Goal: Transaction & Acquisition: Purchase product/service

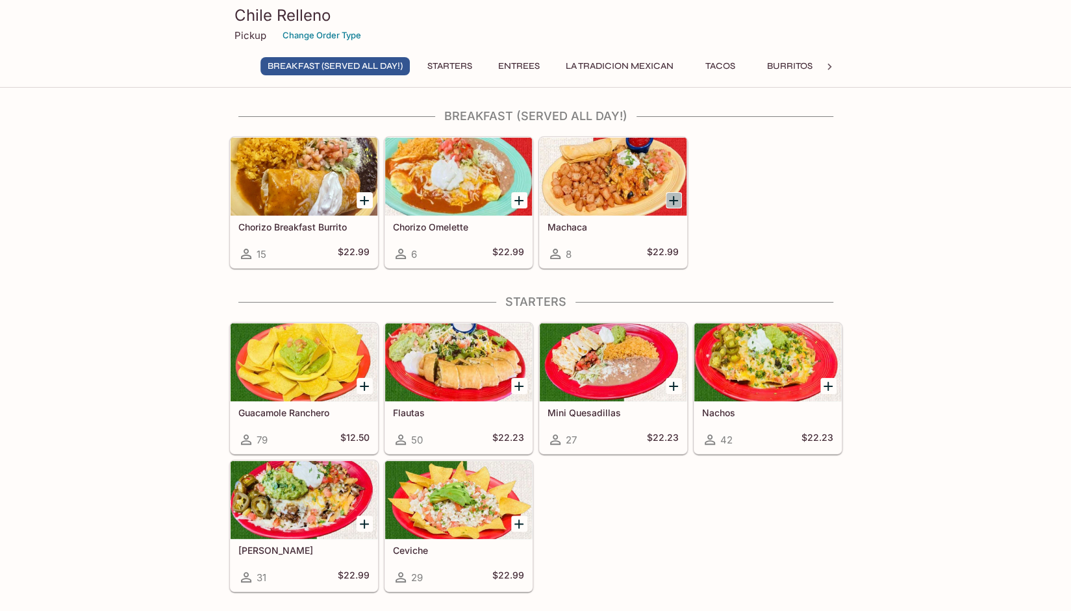
click at [671, 197] on icon "Add Machaca" at bounding box center [674, 201] width 16 height 16
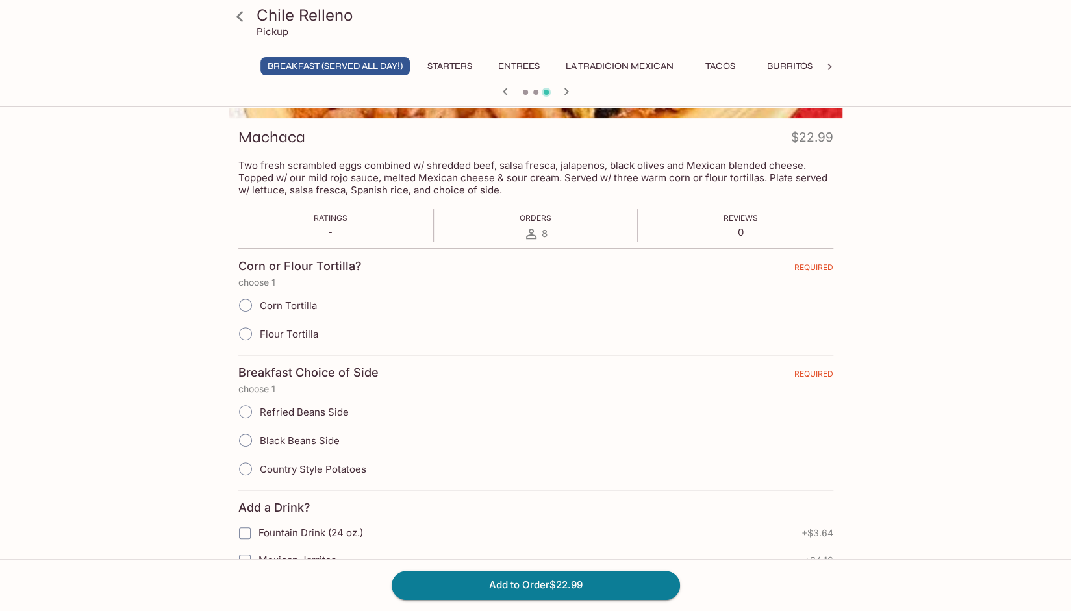
scroll to position [173, 0]
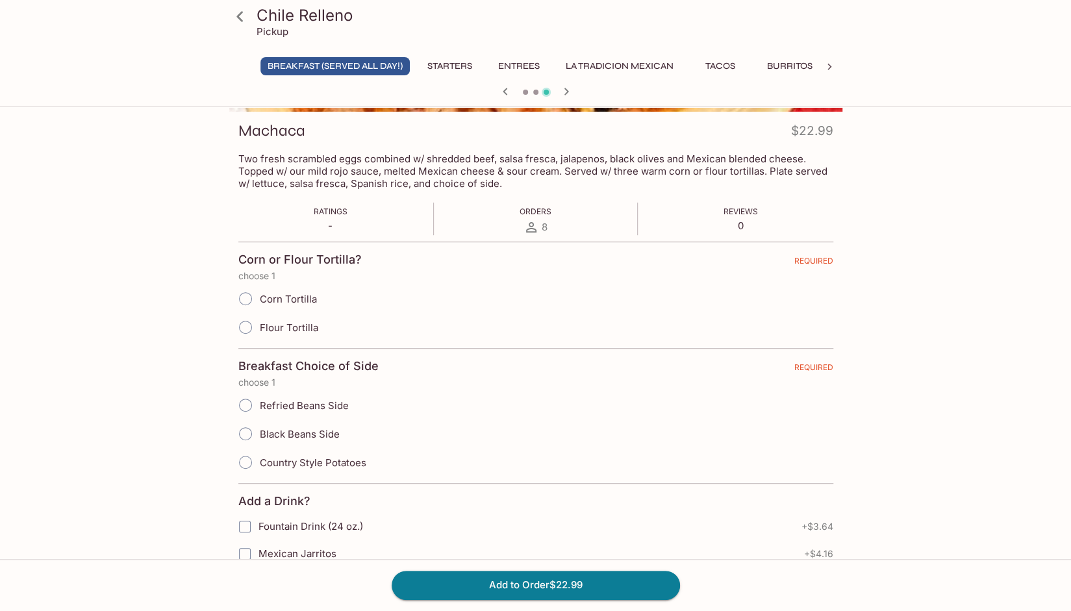
click at [243, 299] on input "Corn Tortilla" at bounding box center [245, 298] width 27 height 27
radio input "true"
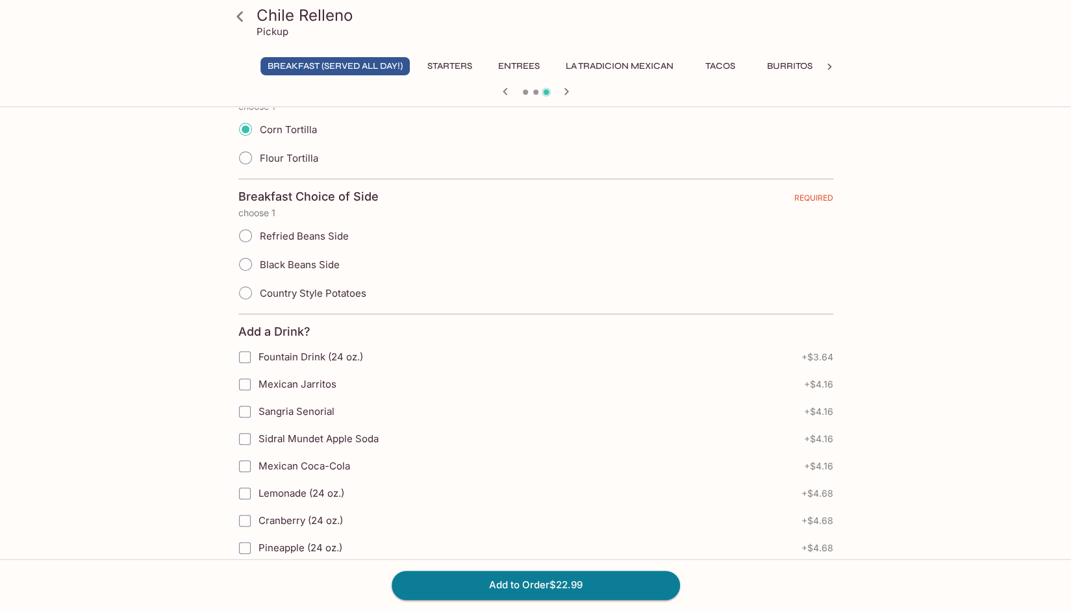
scroll to position [346, 0]
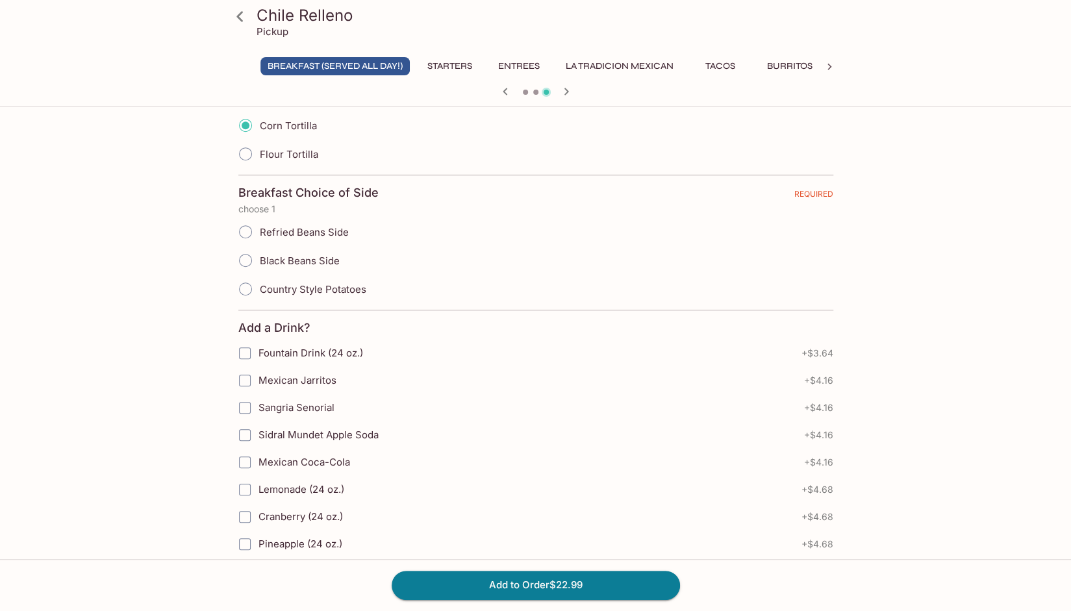
click at [245, 287] on input "Country Style Potatoes" at bounding box center [245, 288] width 27 height 27
radio input "true"
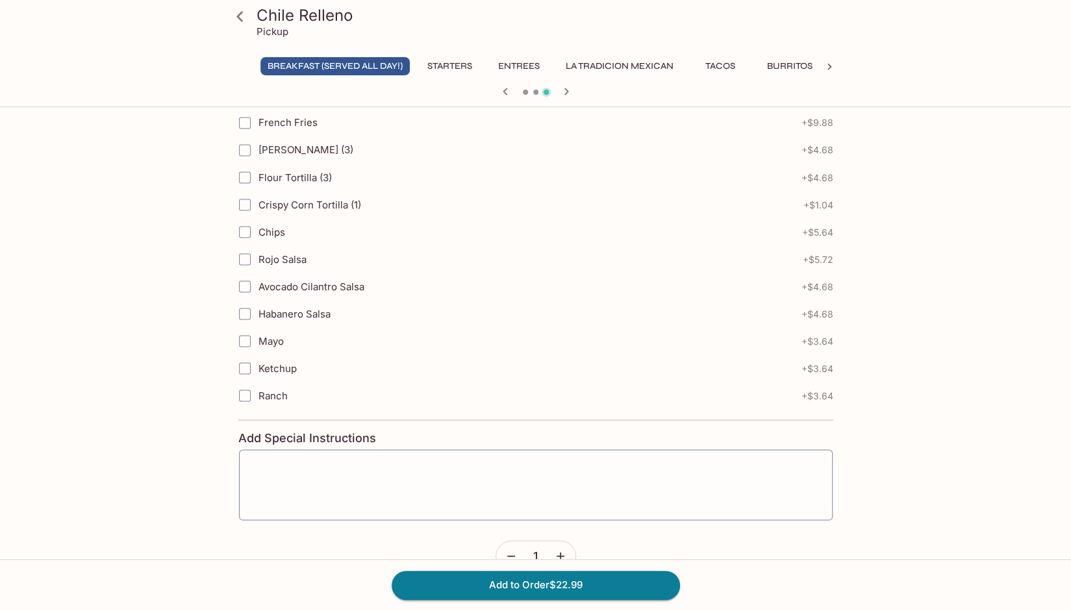
scroll to position [1440, 0]
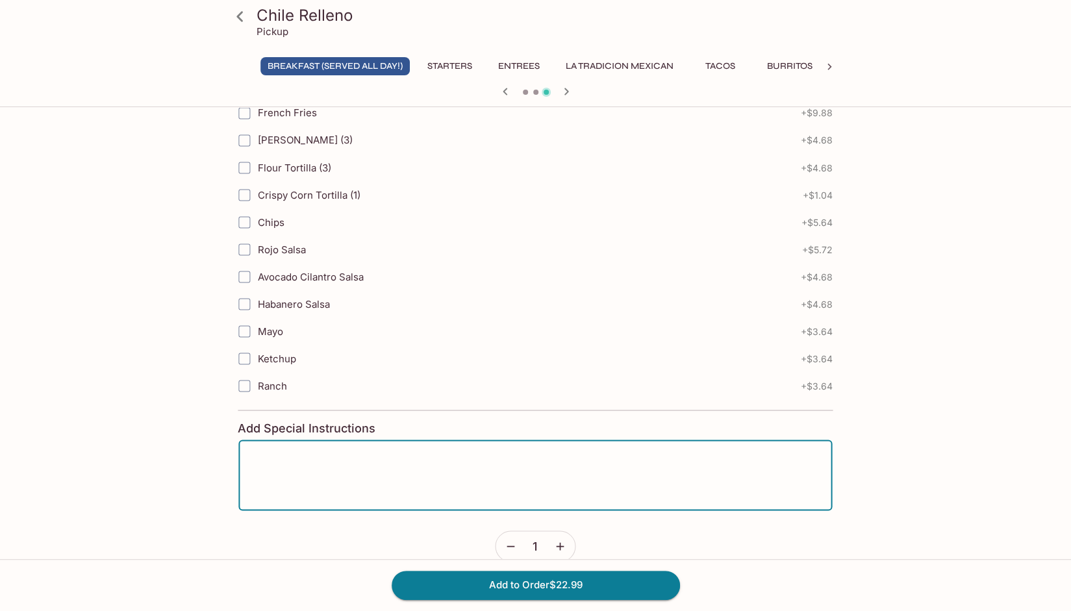
click at [265, 439] on div "x ​" at bounding box center [535, 475] width 595 height 72
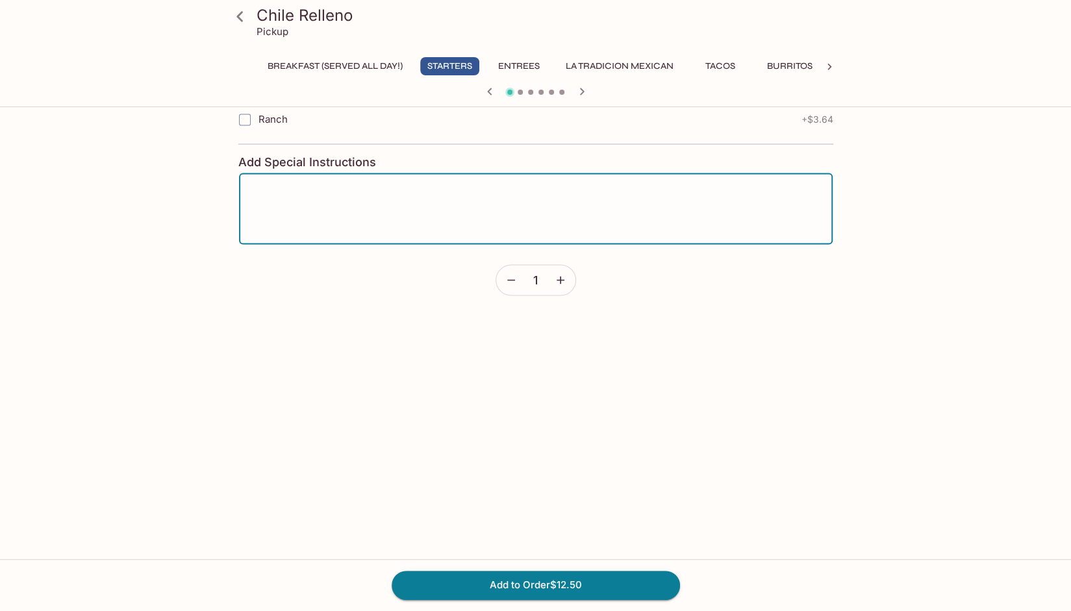
click at [251, 184] on textarea at bounding box center [535, 208] width 575 height 49
click at [248, 184] on textarea "alapenos on the side please." at bounding box center [535, 208] width 575 height 49
click at [388, 184] on textarea "Jalapenos on the side please." at bounding box center [535, 208] width 575 height 49
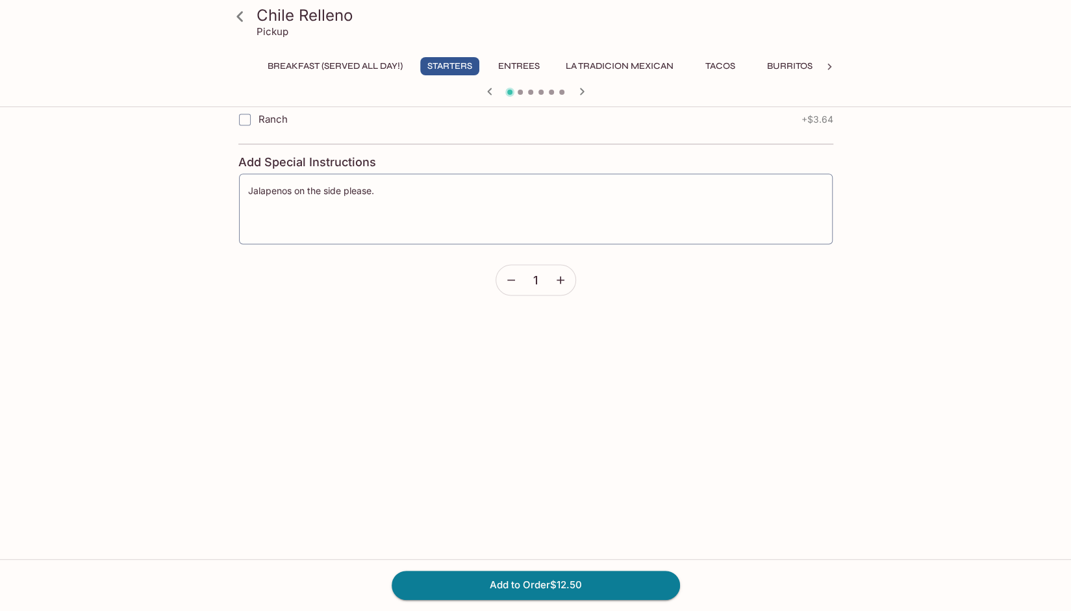
drag, startPoint x: 549, startPoint y: 586, endPoint x: 583, endPoint y: 446, distance: 144.3
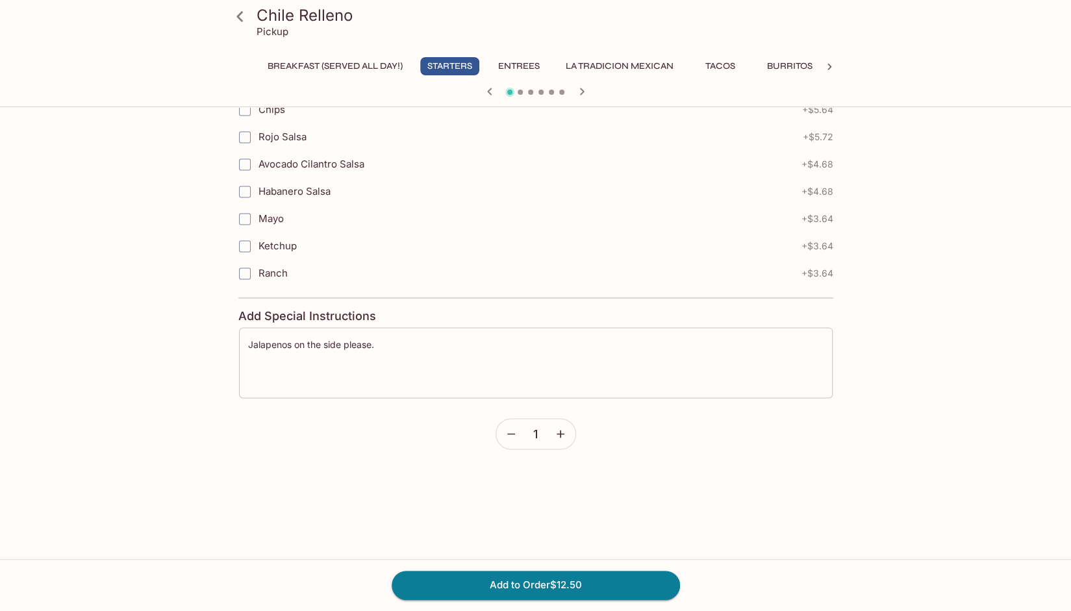
scroll to position [1234, 0]
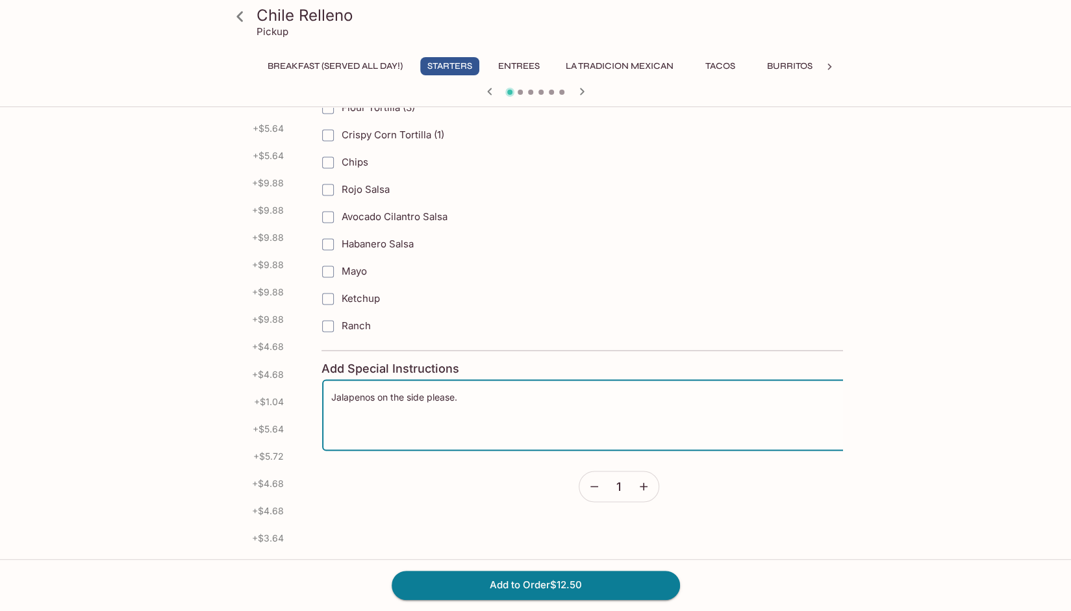
drag, startPoint x: 386, startPoint y: 380, endPoint x: 507, endPoint y: 400, distance: 122.3
click at [507, 400] on textarea "Jalapenos on the side please." at bounding box center [618, 414] width 575 height 49
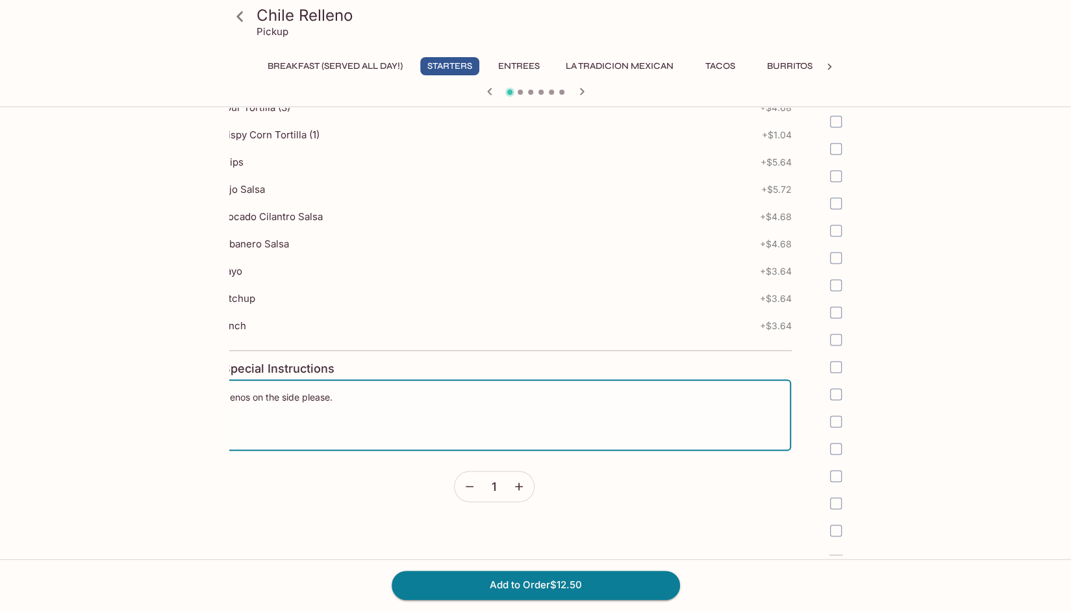
drag, startPoint x: 372, startPoint y: 375, endPoint x: 352, endPoint y: 379, distance: 20.5
click at [352, 390] on textarea "Jalapenos on the side please." at bounding box center [493, 414] width 575 height 49
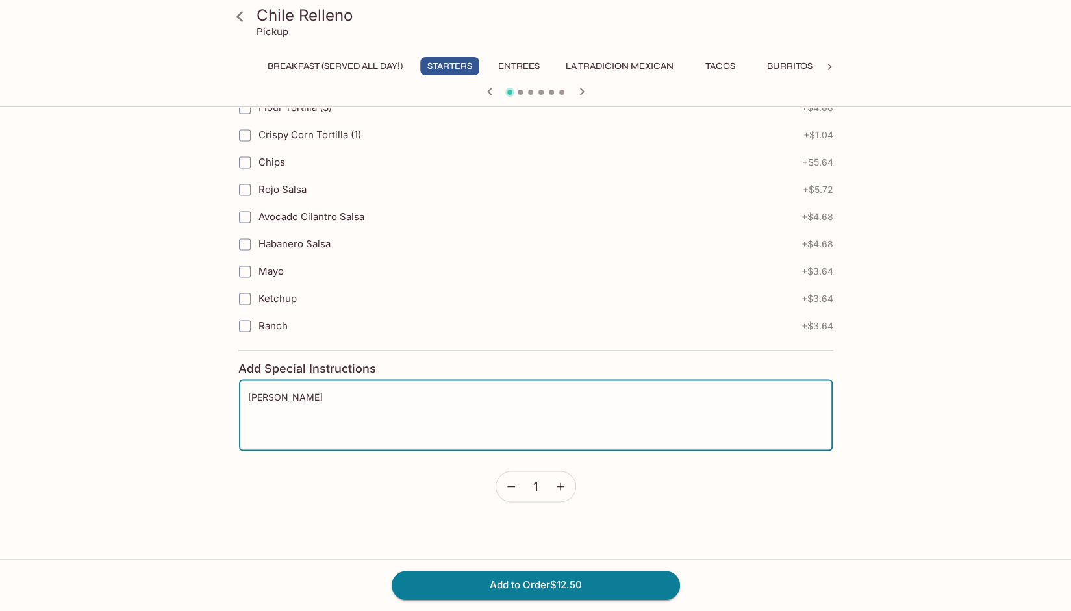
type textarea "J"
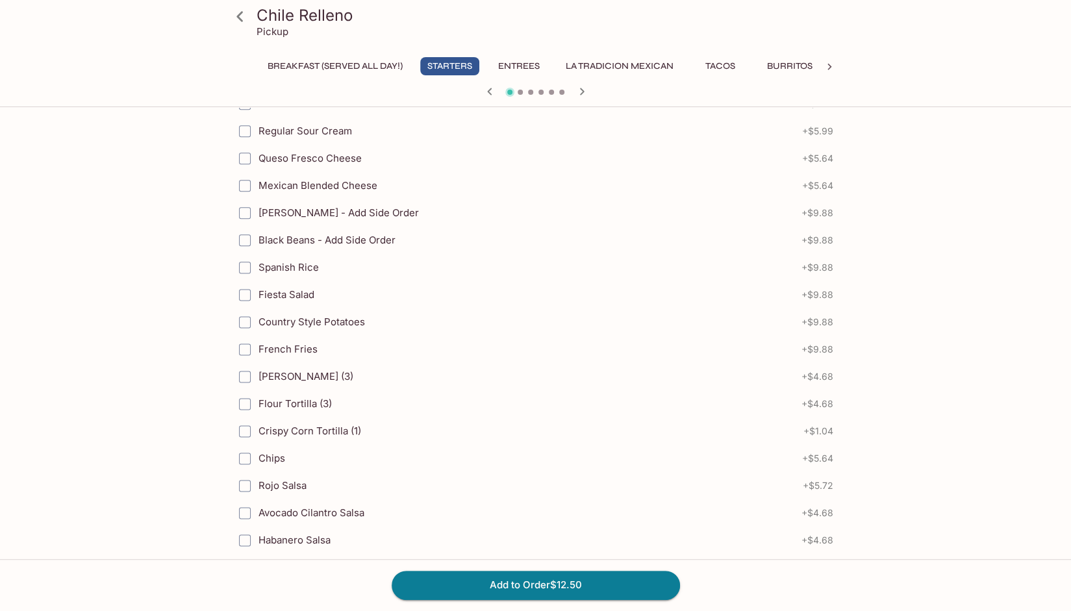
scroll to position [930, 0]
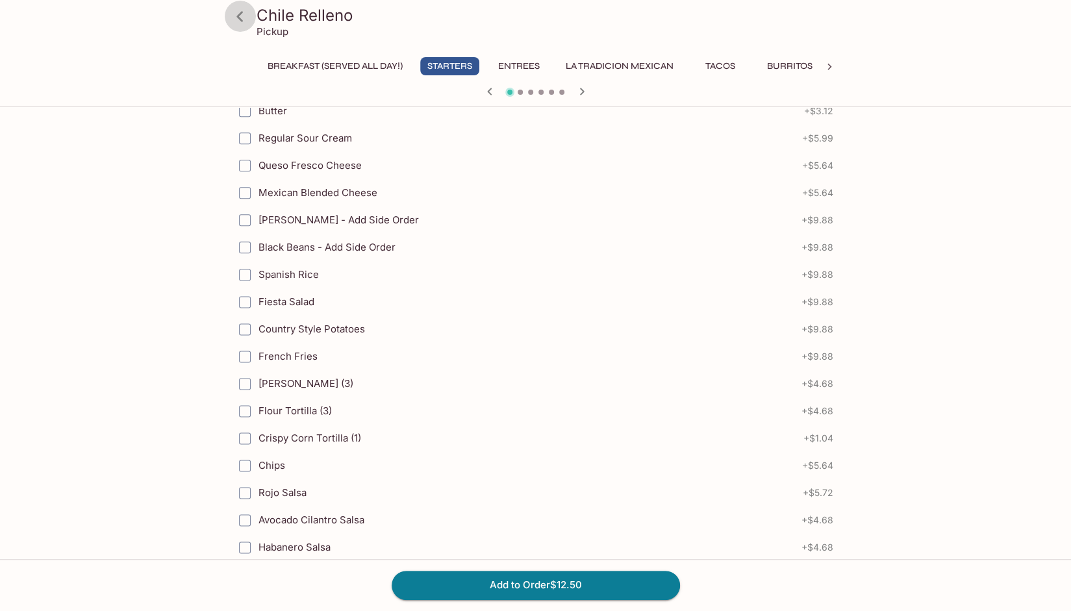
click at [238, 16] on icon at bounding box center [239, 16] width 6 height 10
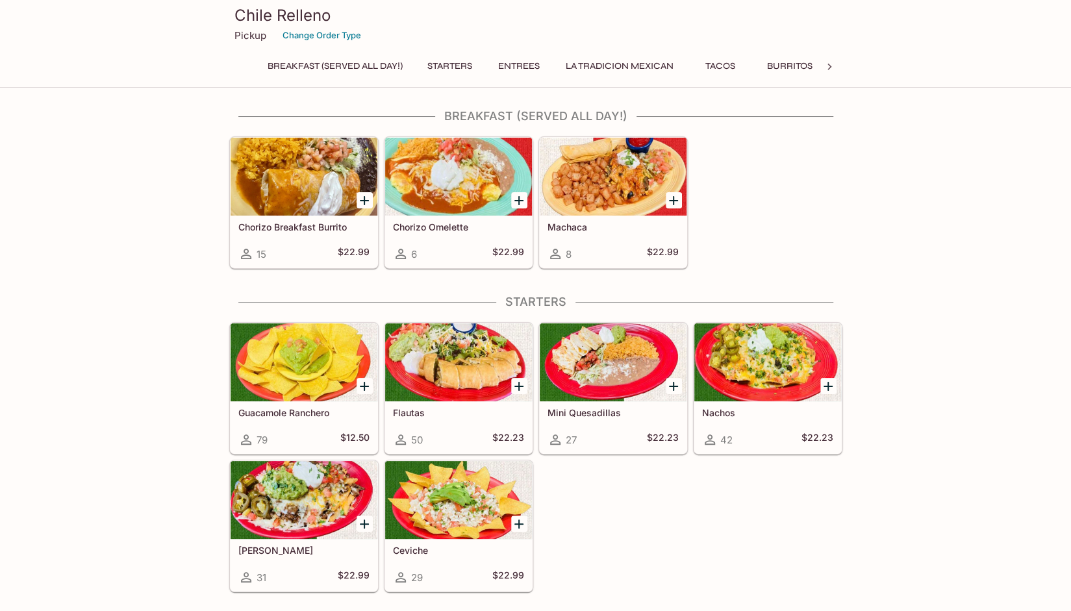
drag, startPoint x: 861, startPoint y: 201, endPoint x: 854, endPoint y: 296, distance: 95.7
click at [671, 199] on icon "Add Machaca" at bounding box center [674, 201] width 16 height 16
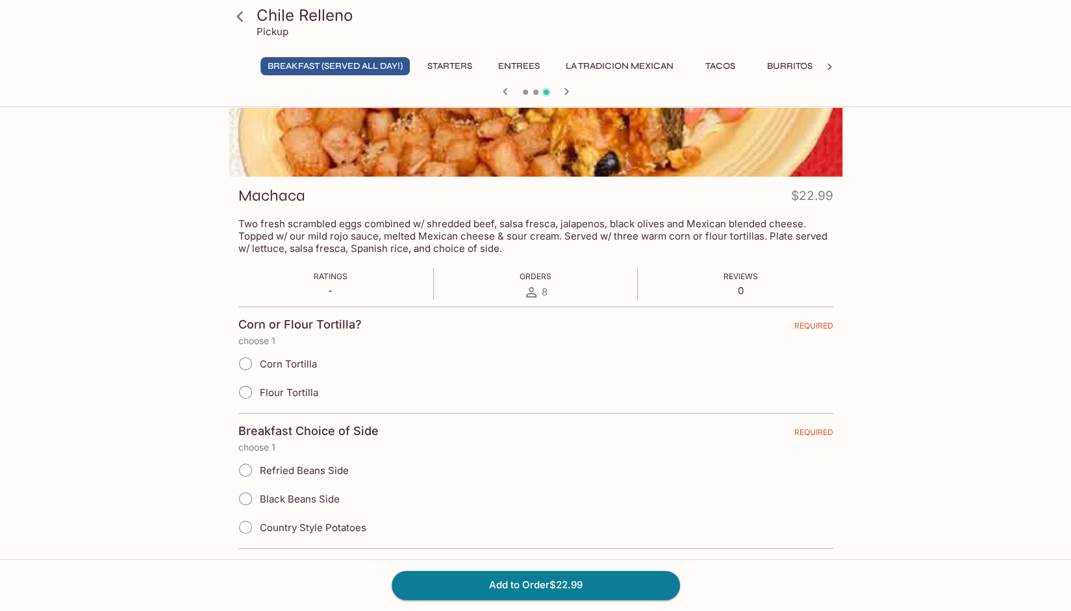
scroll to position [108, 0]
click at [246, 359] on input "Corn Tortilla" at bounding box center [245, 363] width 27 height 27
radio input "true"
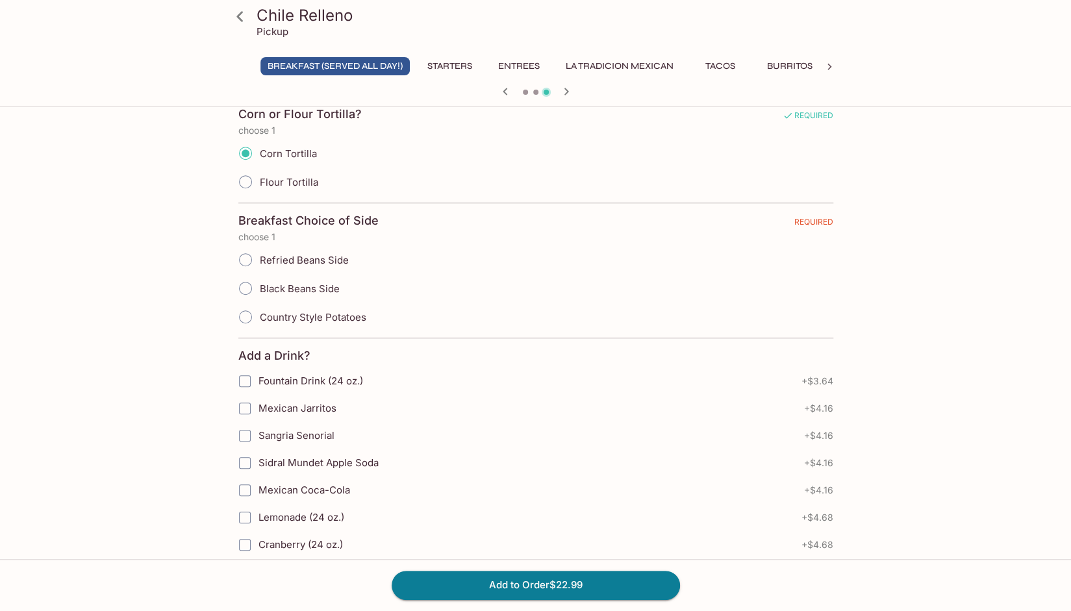
scroll to position [325, 0]
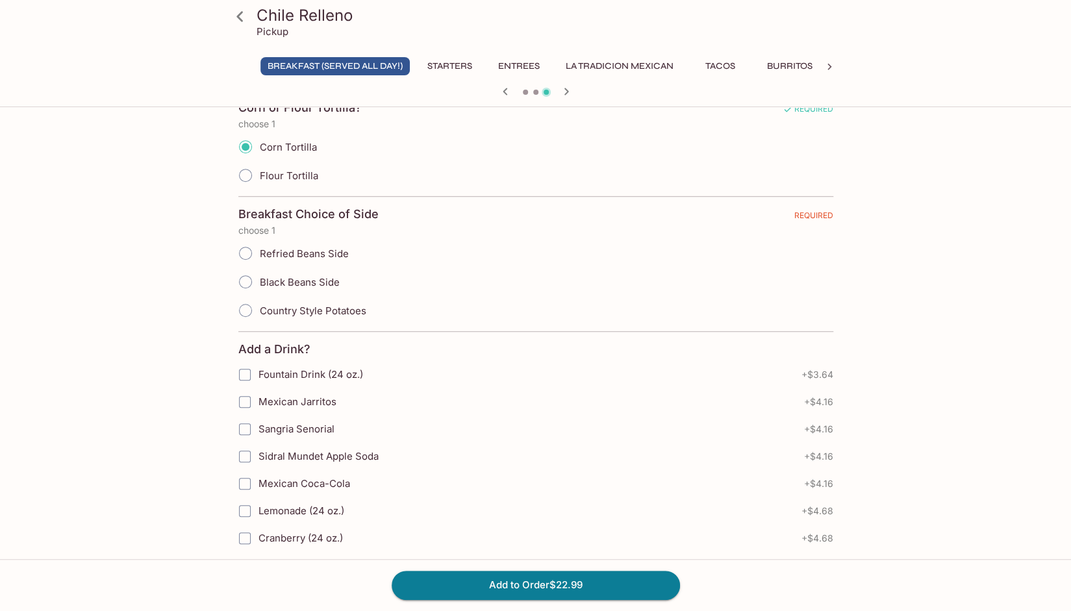
click at [247, 307] on input "Country Style Potatoes" at bounding box center [245, 310] width 27 height 27
radio input "true"
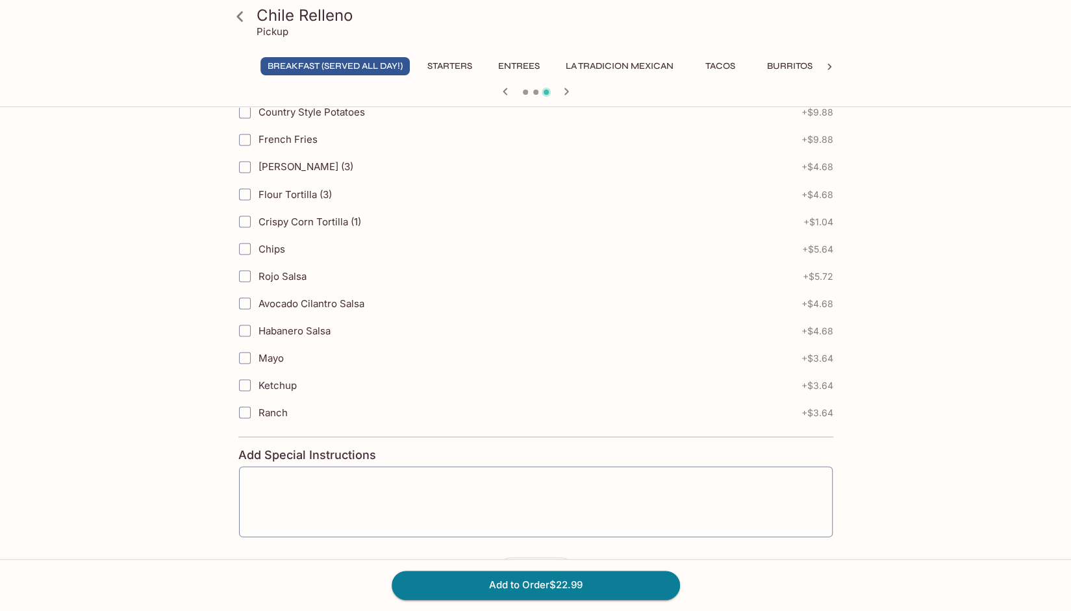
scroll to position [1440, 0]
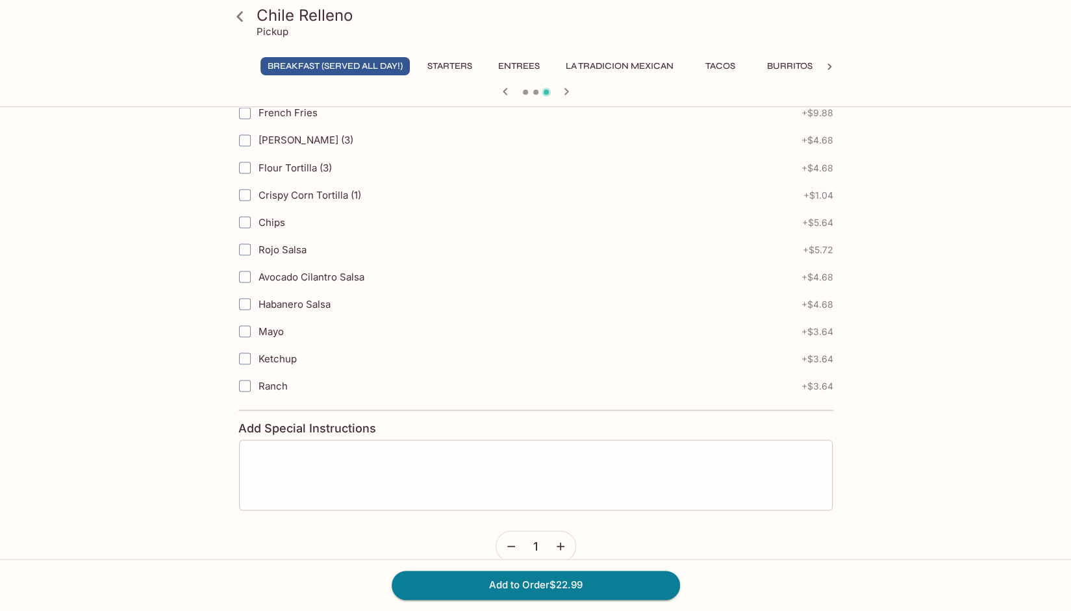
click at [275, 451] on textarea at bounding box center [535, 475] width 575 height 49
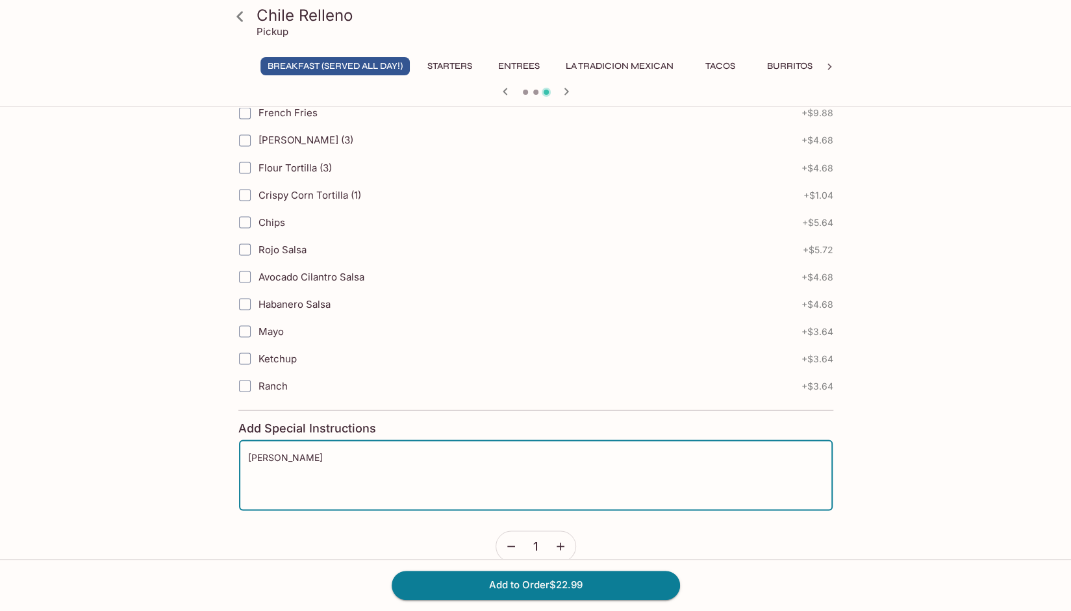
type textarea "J"
type textarea "Jalapenos on the side please."
click at [564, 589] on button "Add to Order $22.99" at bounding box center [536, 585] width 288 height 29
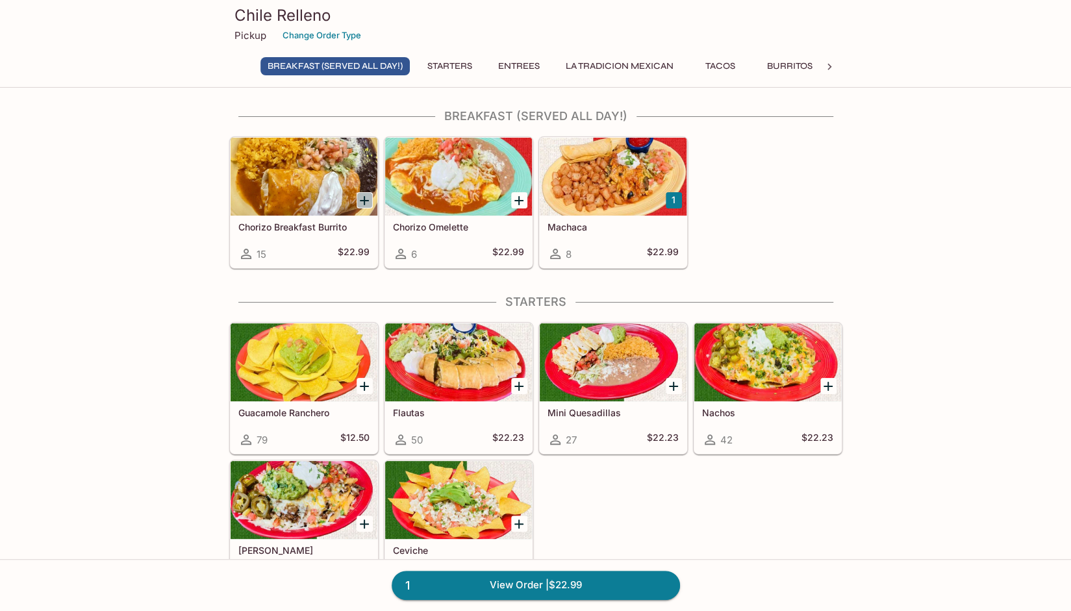
click at [360, 196] on icon "Add Chorizo Breakfast Burrito" at bounding box center [364, 201] width 16 height 16
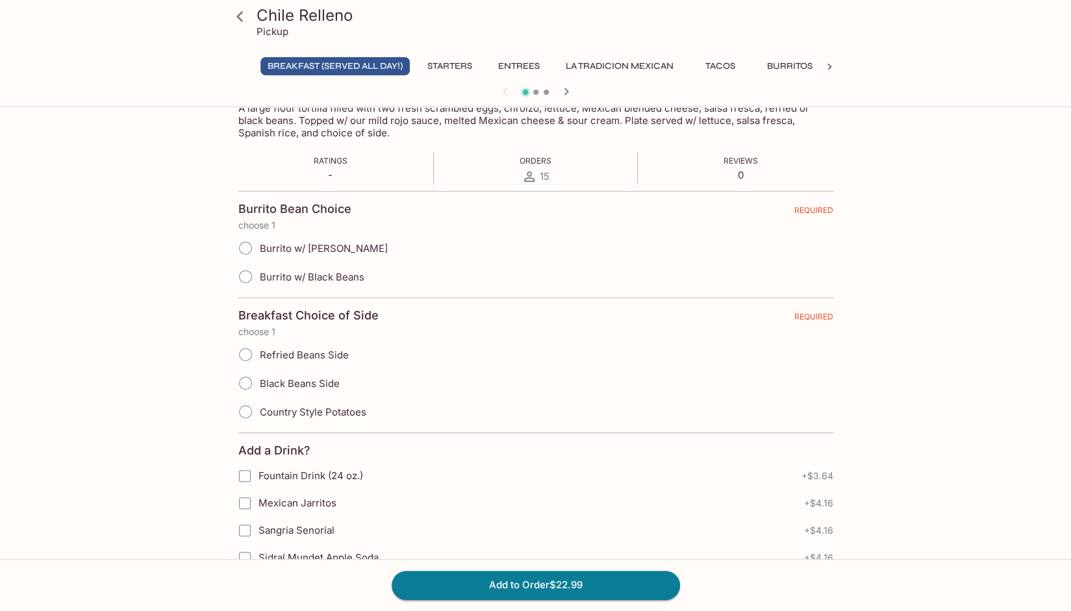
scroll to position [216, 0]
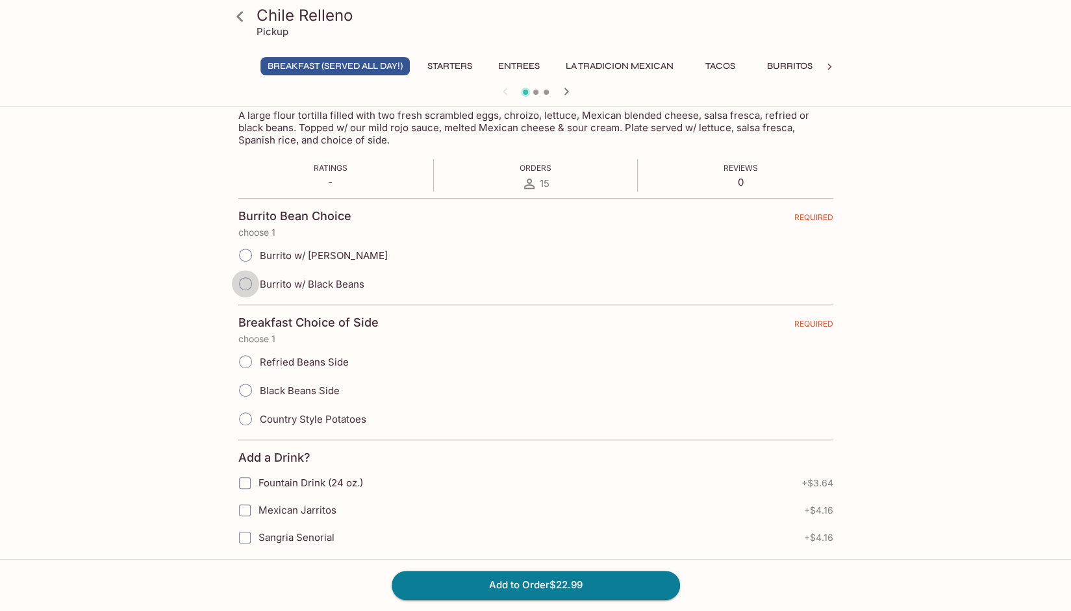
click at [243, 283] on input "Burrito w/ Black Beans" at bounding box center [245, 283] width 27 height 27
radio input "true"
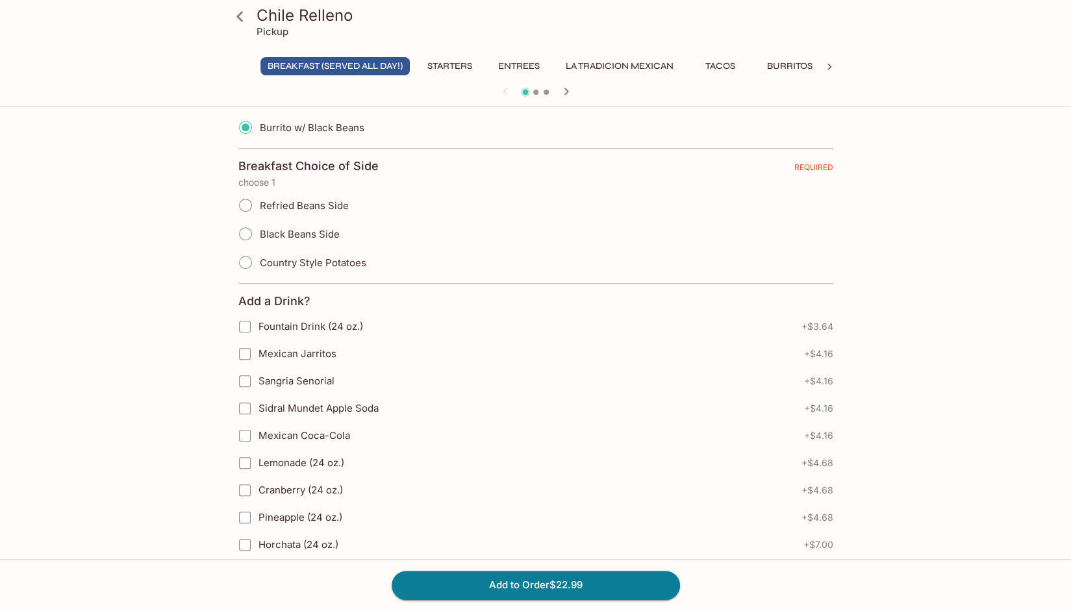
scroll to position [390, 0]
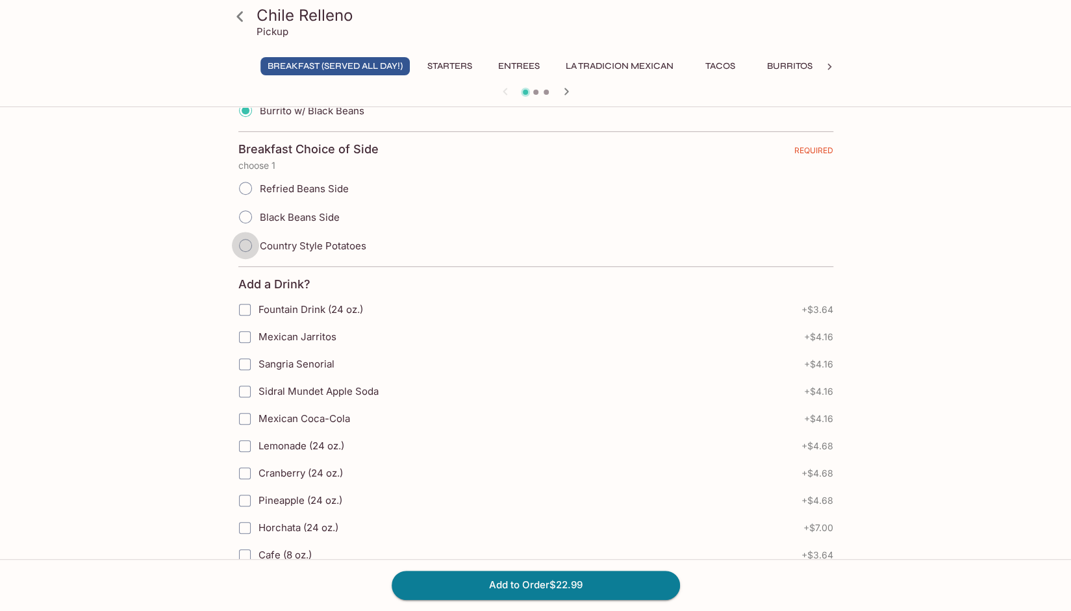
click at [245, 244] on input "Country Style Potatoes" at bounding box center [245, 245] width 27 height 27
radio input "true"
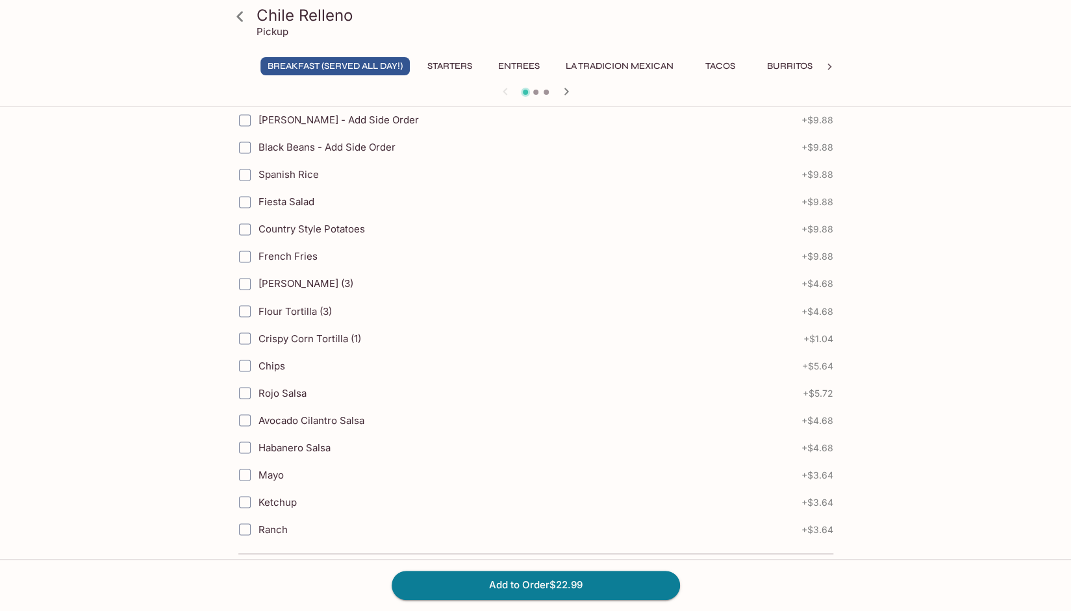
scroll to position [1299, 0]
click at [523, 582] on button "Add to Order $22.99" at bounding box center [536, 585] width 288 height 29
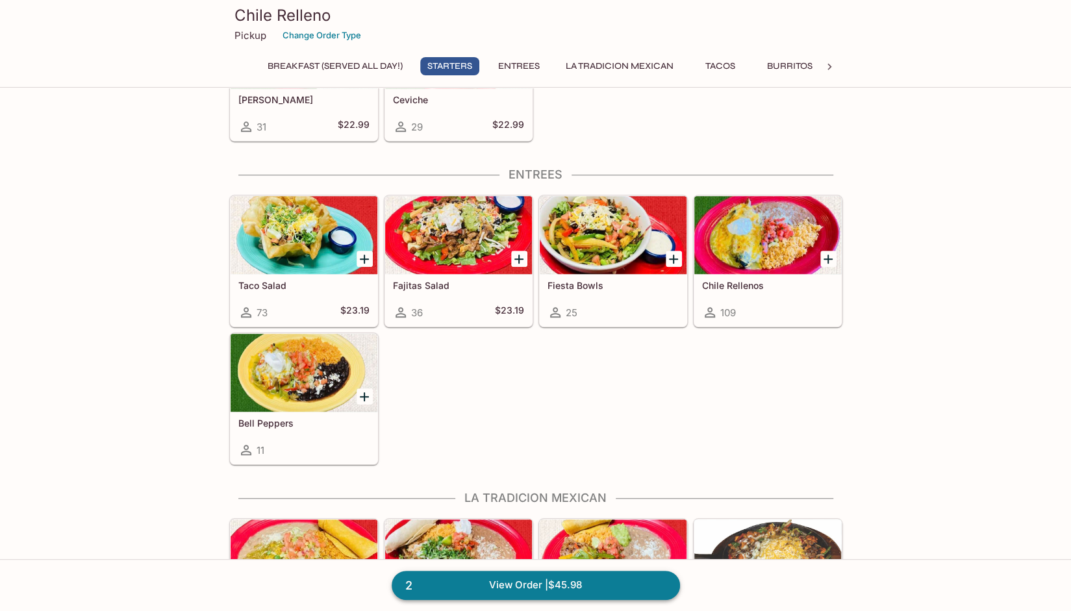
scroll to position [519, 0]
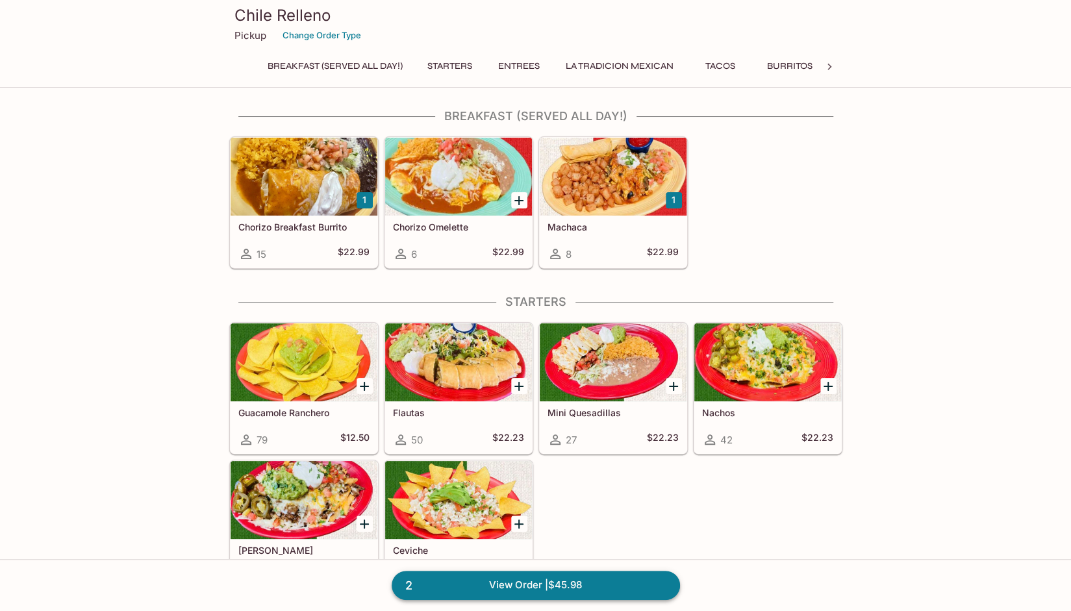
click at [452, 584] on link "2 View Order | $45.98" at bounding box center [536, 585] width 288 height 29
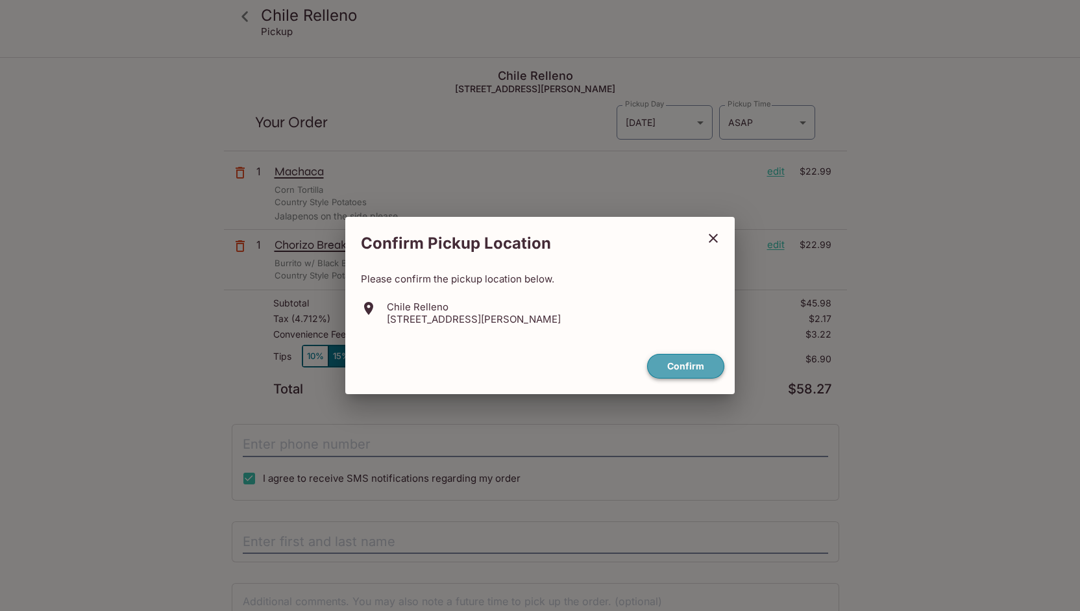
click at [688, 364] on button "Confirm" at bounding box center [685, 366] width 77 height 25
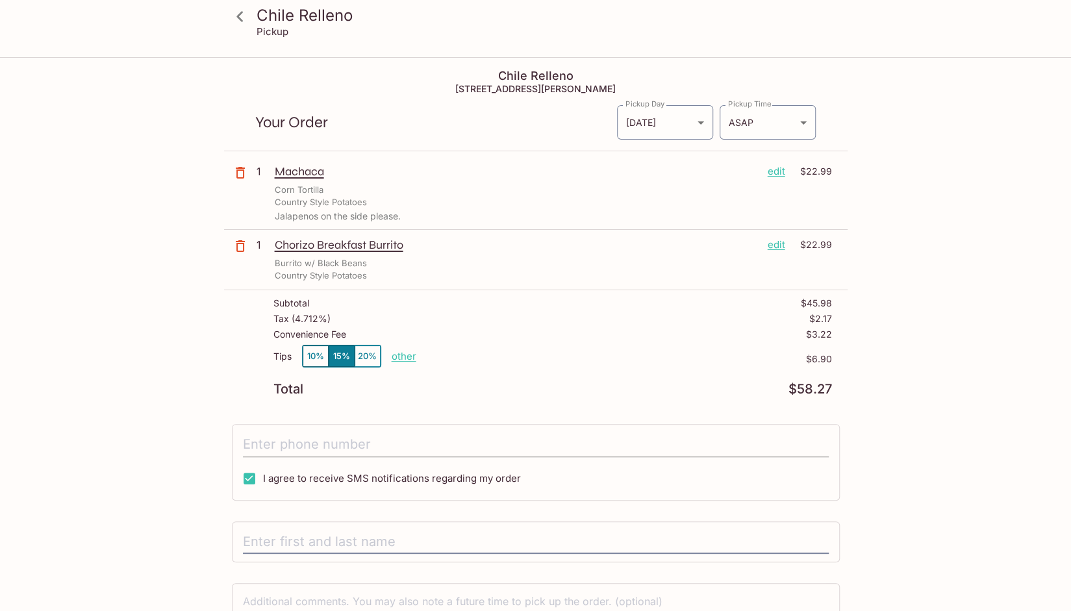
click at [262, 439] on input "tel" at bounding box center [536, 444] width 586 height 25
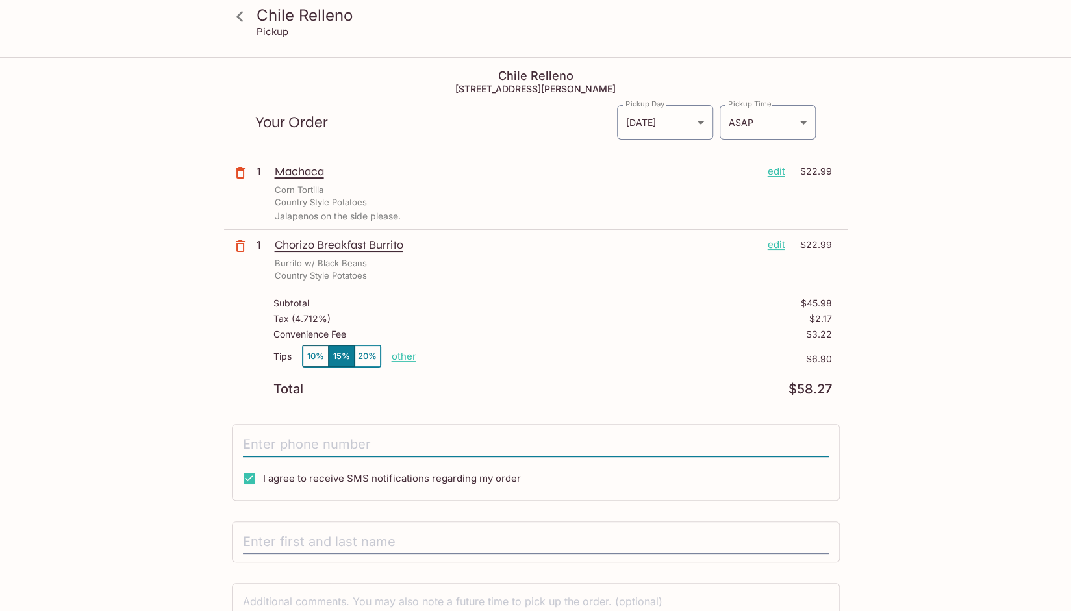
type input "[PHONE_NUMBER]"
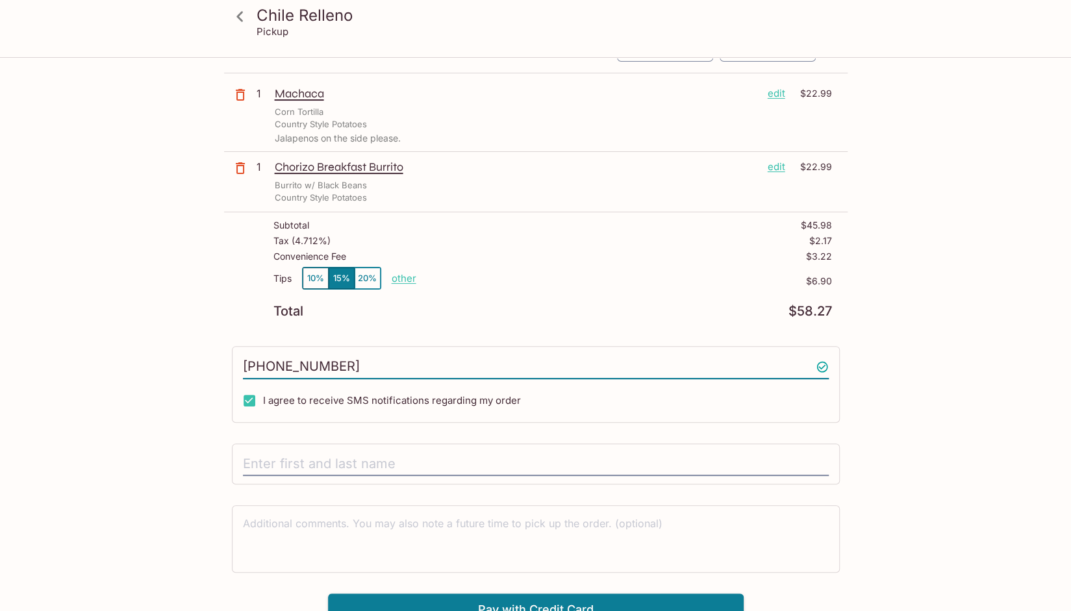
scroll to position [88, 0]
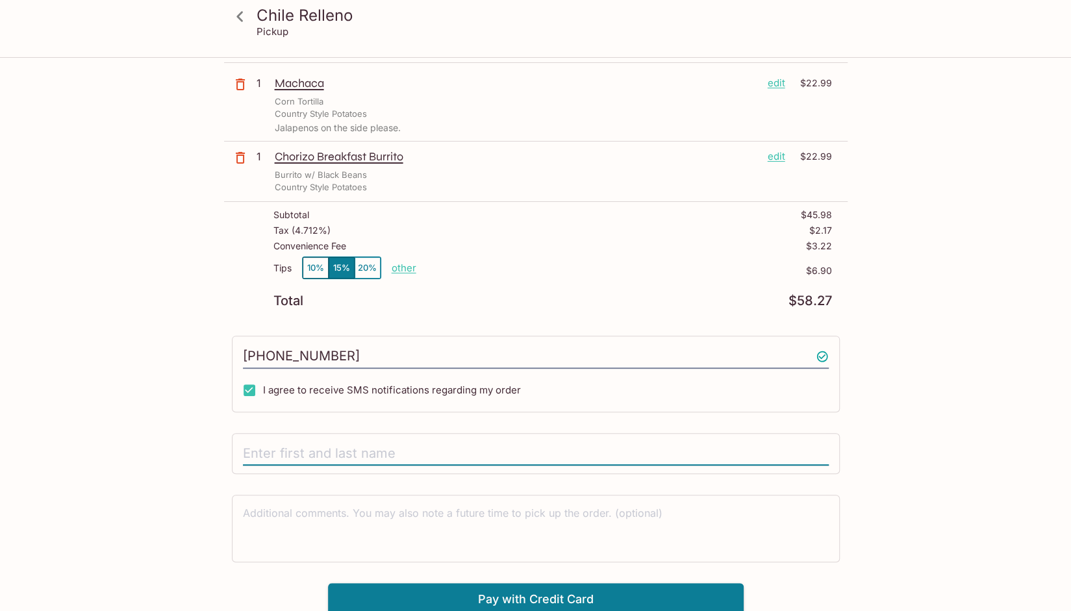
click at [260, 448] on input "text" at bounding box center [536, 454] width 586 height 25
type input "[PERSON_NAME]"
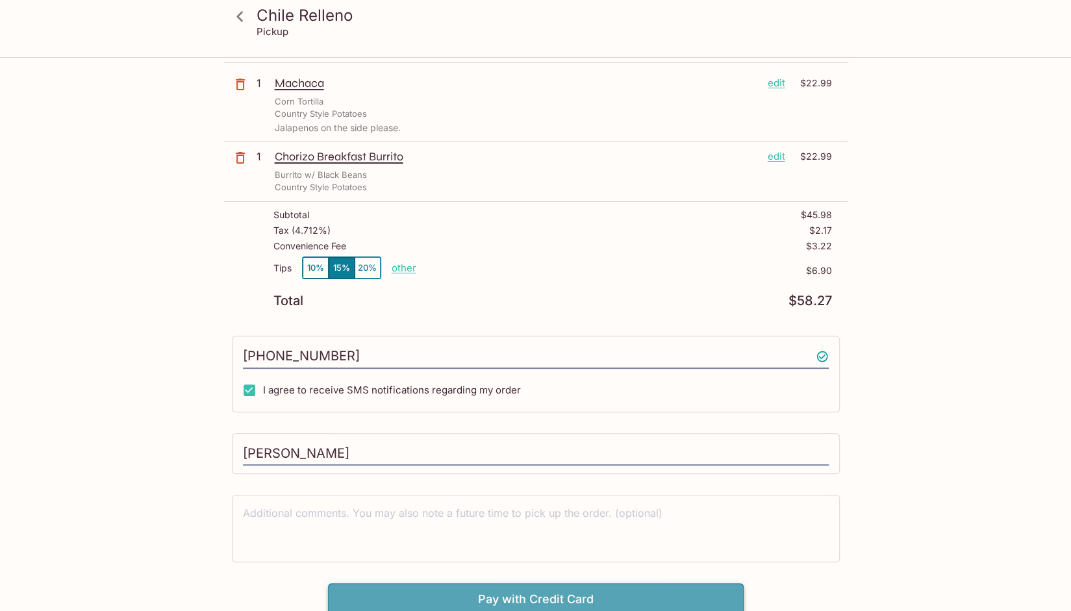
click at [546, 592] on button "Pay with Credit Card" at bounding box center [536, 599] width 416 height 32
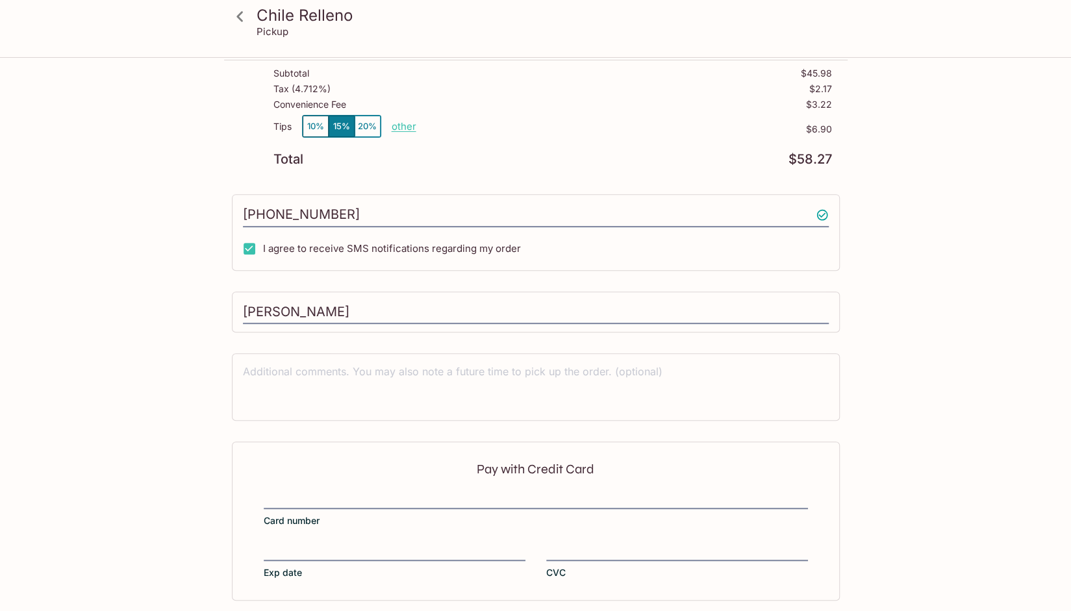
scroll to position [283, 0]
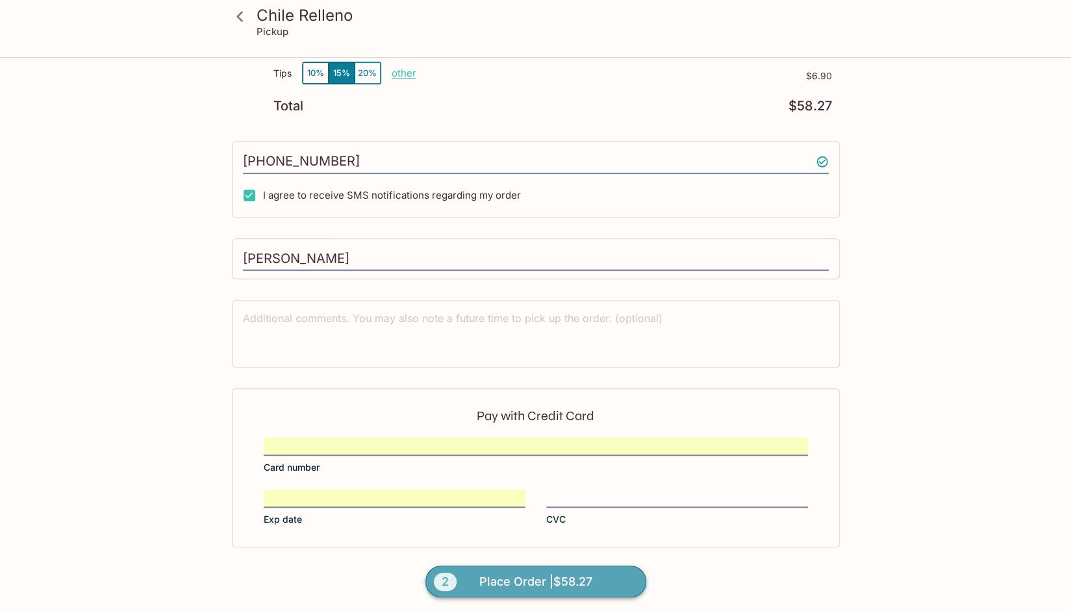
click at [509, 580] on span "Place Order | $58.27" at bounding box center [535, 581] width 113 height 21
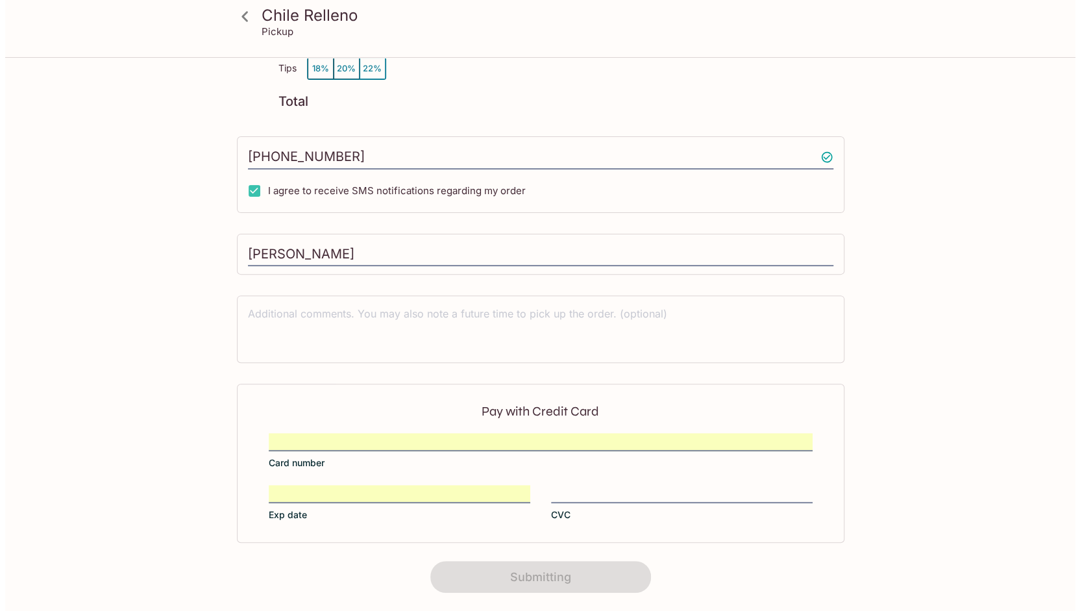
scroll to position [0, 0]
